Goal: Transaction & Acquisition: Purchase product/service

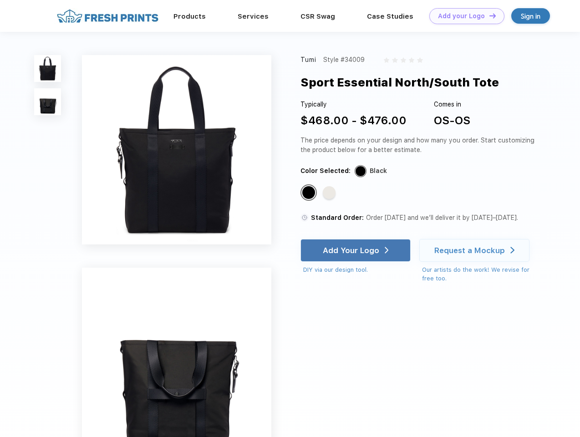
click at [464, 16] on link "Add your Logo Design Tool" at bounding box center [467, 16] width 75 height 16
click at [0, 0] on div "Design Tool" at bounding box center [0, 0] width 0 height 0
click at [489, 15] on link "Add your Logo Design Tool" at bounding box center [467, 16] width 75 height 16
click at [48, 68] on img at bounding box center [47, 68] width 27 height 27
click at [48, 102] on img at bounding box center [47, 101] width 27 height 27
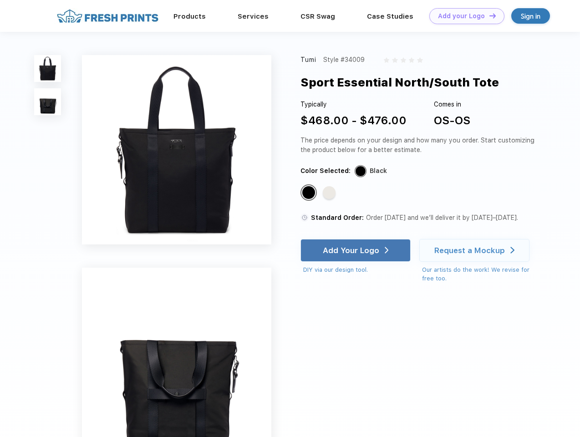
click at [310, 193] on div "Standard Color" at bounding box center [308, 192] width 13 height 13
click at [330, 193] on div "Standard Color" at bounding box center [329, 192] width 13 height 13
click at [357, 251] on div "Add Your Logo" at bounding box center [351, 250] width 56 height 9
click at [476, 251] on div "Request a Mockup" at bounding box center [470, 250] width 71 height 9
